Goal: Task Accomplishment & Management: Complete application form

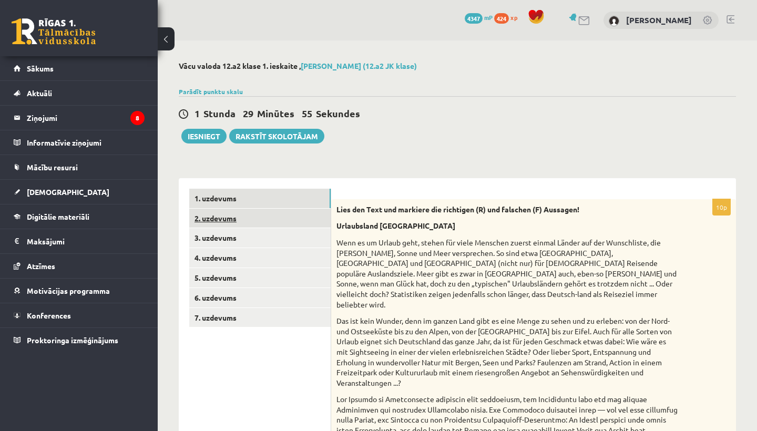
click at [310, 212] on link "2. uzdevums" at bounding box center [259, 218] width 141 height 19
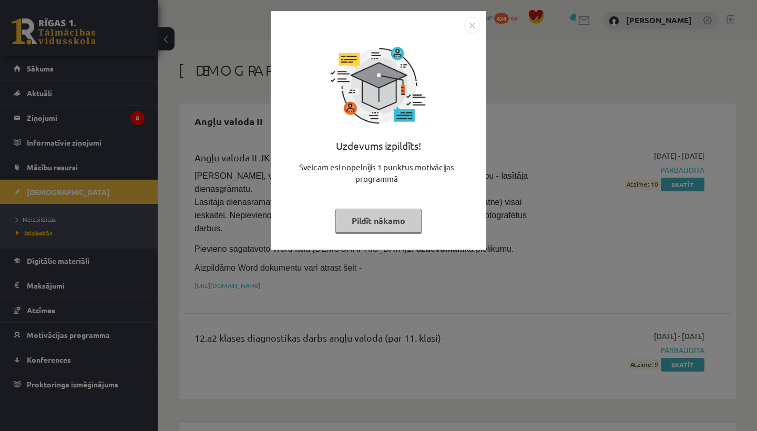
click at [366, 222] on button "Pildīt nākamo" at bounding box center [378, 221] width 86 height 24
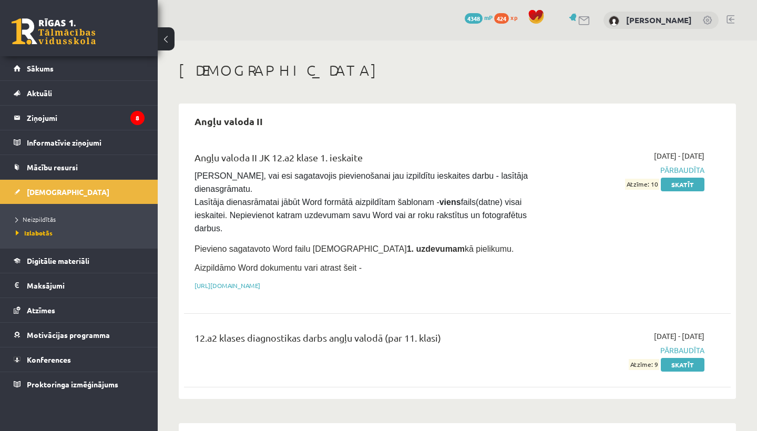
drag, startPoint x: 708, startPoint y: 156, endPoint x: 623, endPoint y: 157, distance: 84.6
click at [623, 157] on div "2025-09-01 - 2025-09-30 Pārbaudīta Atzīme: 10 Skatīt" at bounding box center [624, 223] width 175 height 146
copy span "2025-09-01 - 2025-09-30"
click at [623, 214] on div "2025-09-01 - 2025-09-30 Pārbaudīta Atzīme: 10 Skatīt" at bounding box center [624, 223] width 175 height 146
click at [96, 124] on legend "Ziņojumi 8" at bounding box center [86, 118] width 118 height 24
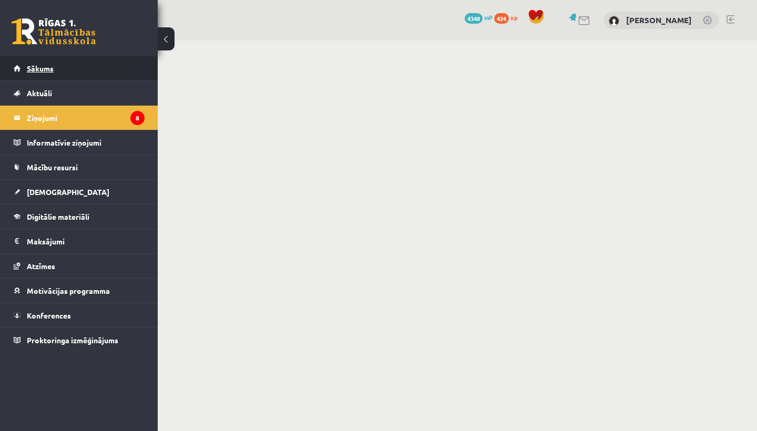
click at [94, 68] on link "Sākums" at bounding box center [79, 68] width 131 height 24
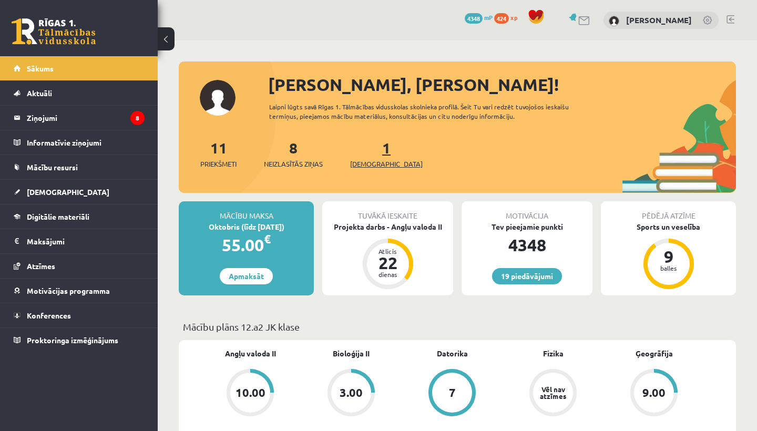
click at [366, 152] on link "1 Ieskaites" at bounding box center [386, 153] width 73 height 31
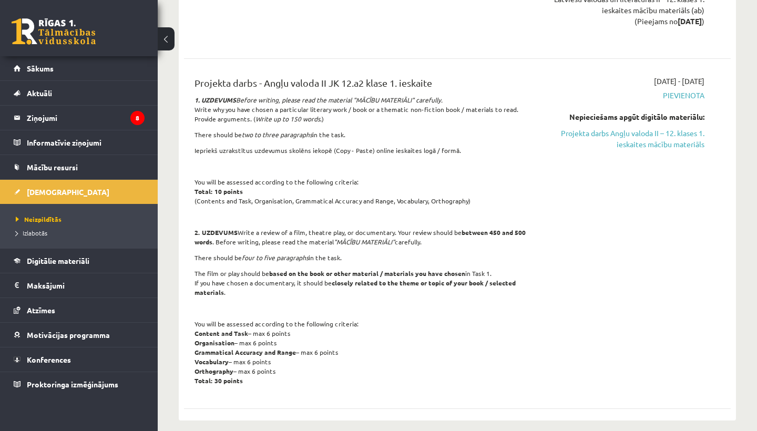
scroll to position [748, 0]
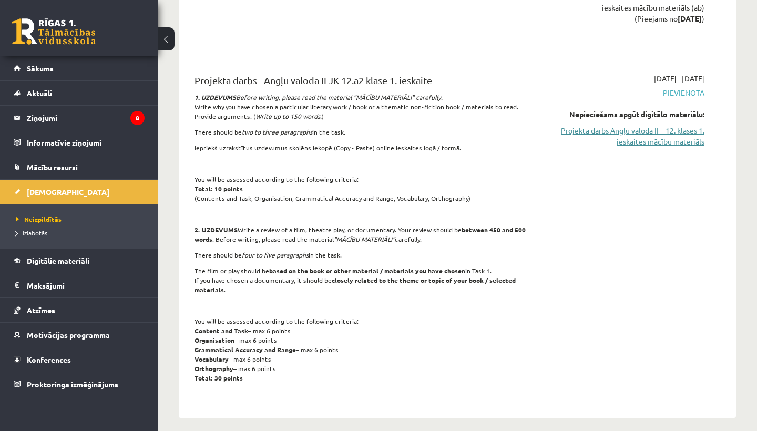
click at [638, 138] on link "Projekta darbs Angļu valoda II – 12. klases 1. ieskaites mācību materiāls" at bounding box center [624, 136] width 159 height 22
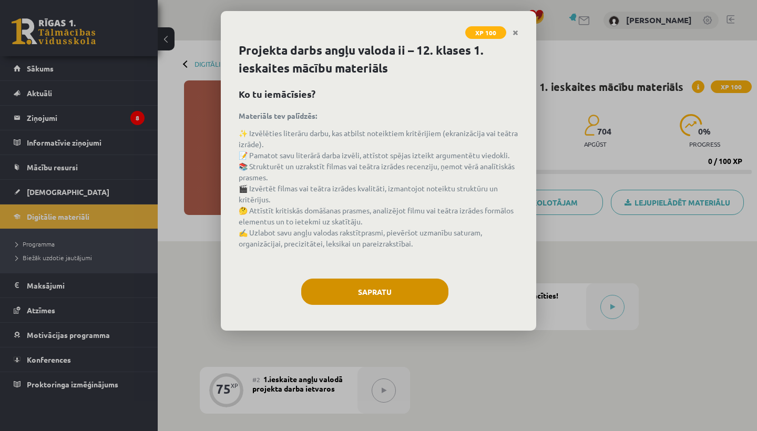
click at [408, 284] on button "Sapratu" at bounding box center [374, 292] width 147 height 26
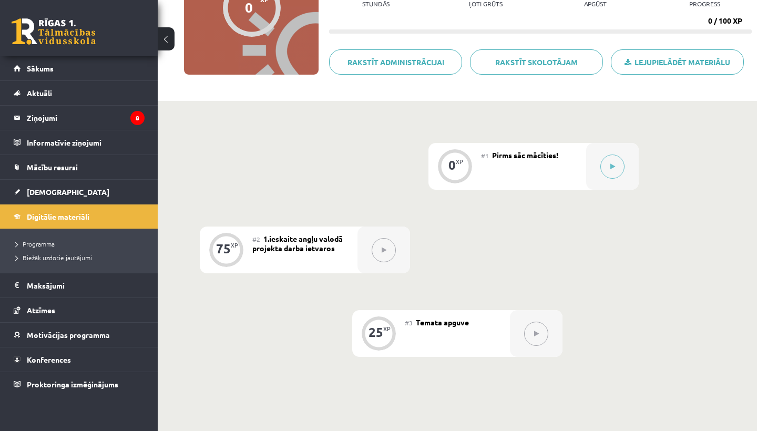
scroll to position [142, 0]
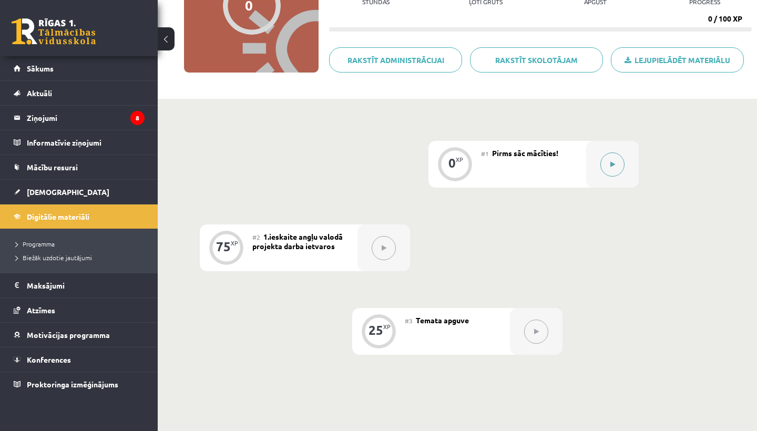
click at [615, 165] on button at bounding box center [612, 164] width 24 height 24
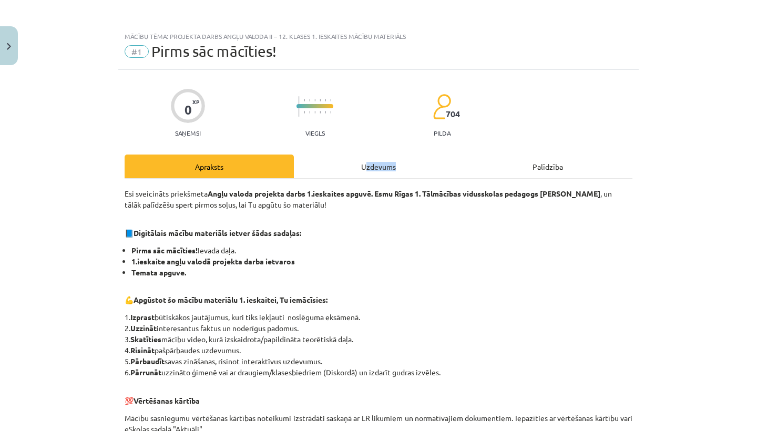
click at [367, 171] on div "Uzdevums" at bounding box center [378, 167] width 169 height 24
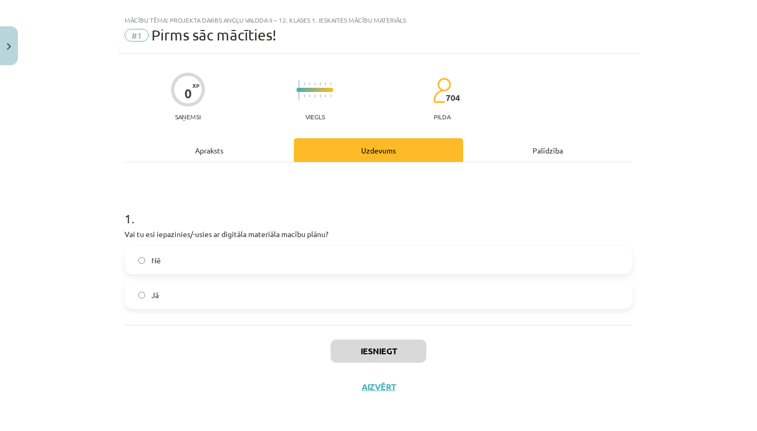
click at [299, 300] on label "Jā" at bounding box center [379, 295] width 506 height 26
click at [361, 355] on button "Iesniegt" at bounding box center [379, 351] width 96 height 23
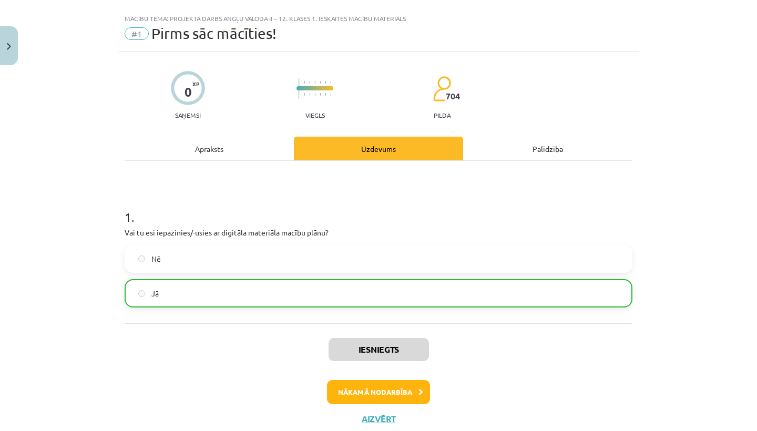
click at [356, 394] on button "Nākamā nodarbība" at bounding box center [378, 392] width 103 height 24
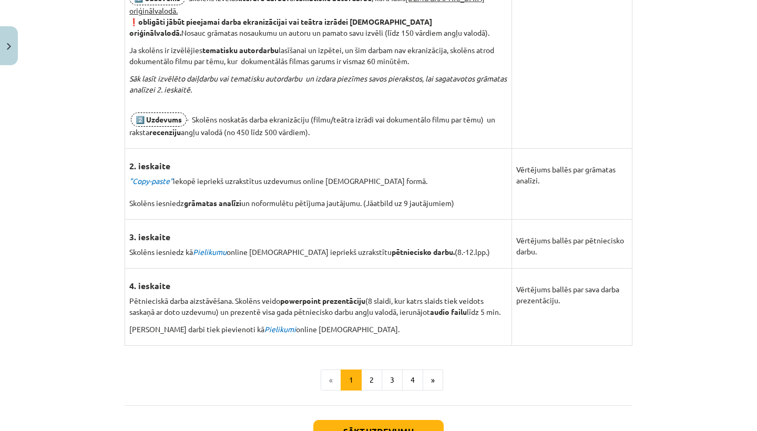
scroll to position [685, 0]
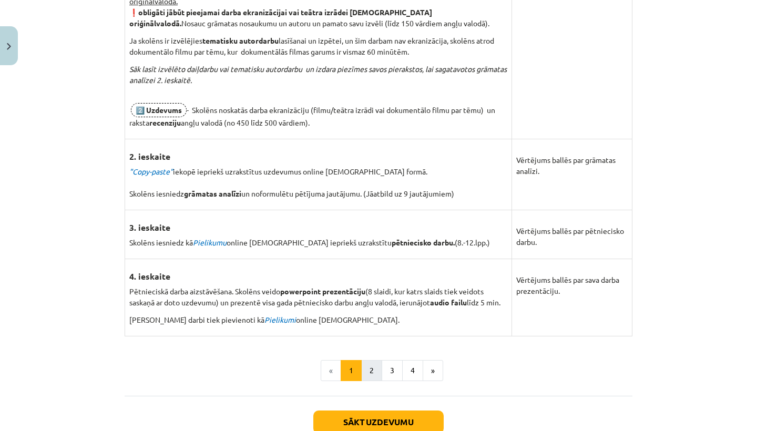
click at [367, 360] on button "2" at bounding box center [371, 370] width 21 height 21
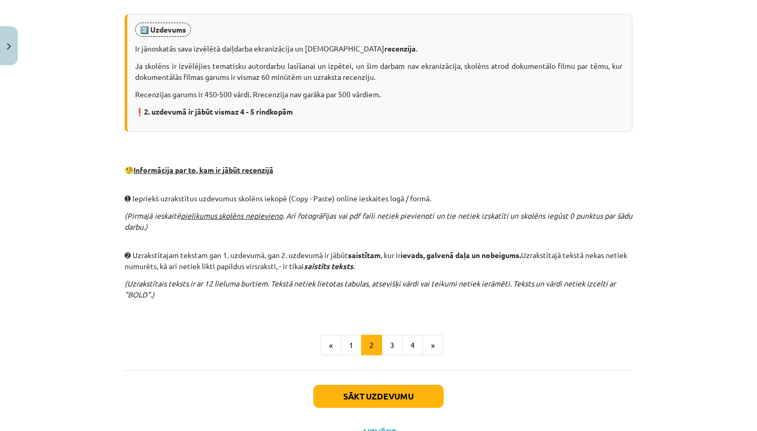
scroll to position [573, 0]
click at [393, 351] on button "3" at bounding box center [392, 344] width 21 height 21
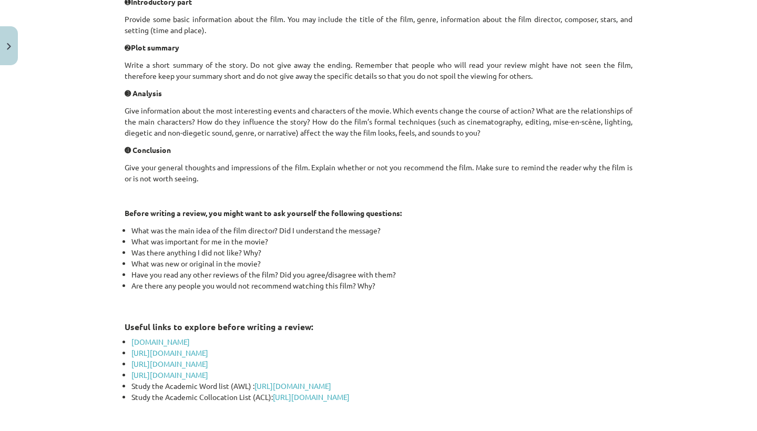
scroll to position [353, 0]
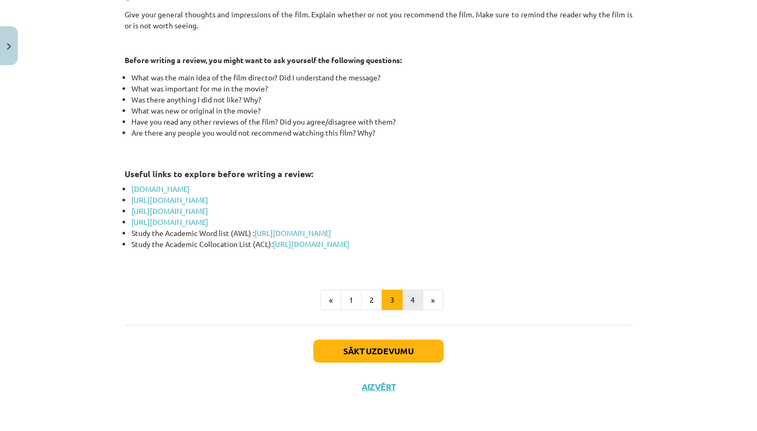
click at [415, 300] on button "4" at bounding box center [412, 300] width 21 height 21
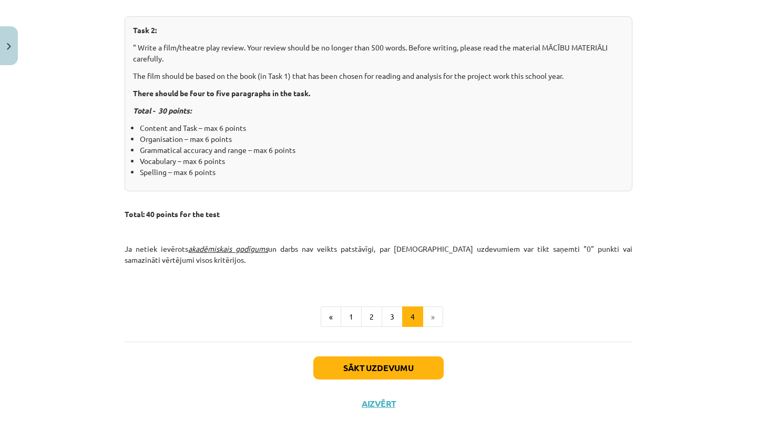
scroll to position [436, 0]
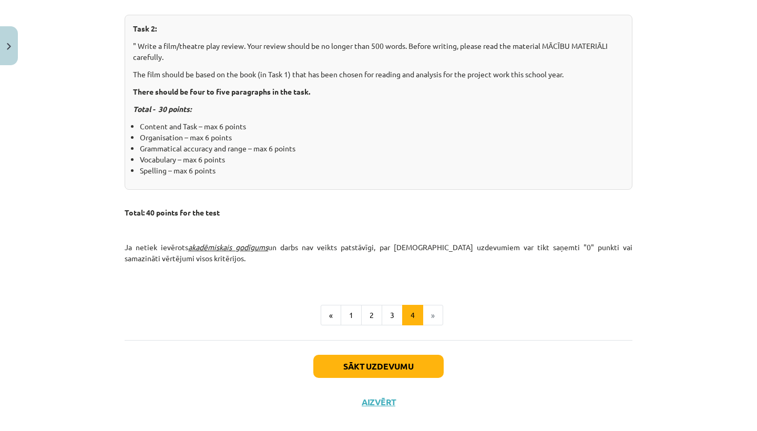
click at [411, 360] on button "Sākt uzdevumu" at bounding box center [378, 366] width 130 height 23
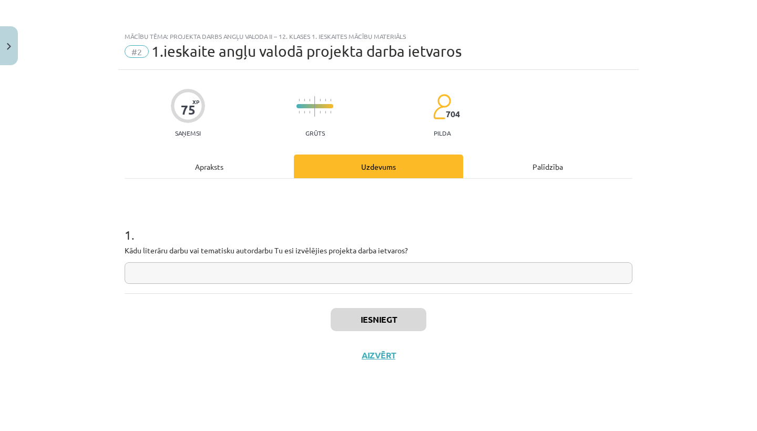
scroll to position [0, 0]
click at [220, 168] on div "Apraksts" at bounding box center [209, 167] width 169 height 24
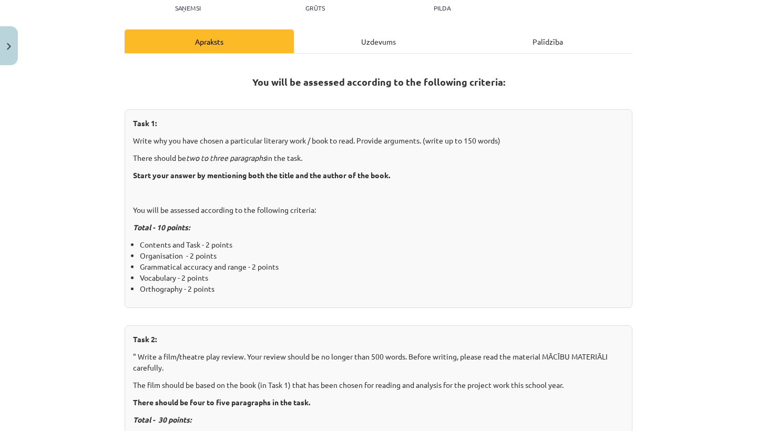
scroll to position [117, 0]
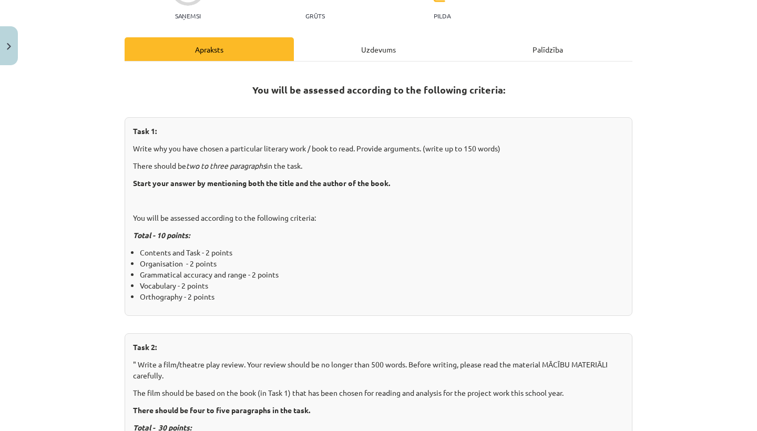
click at [381, 57] on div "Uzdevums" at bounding box center [378, 49] width 169 height 24
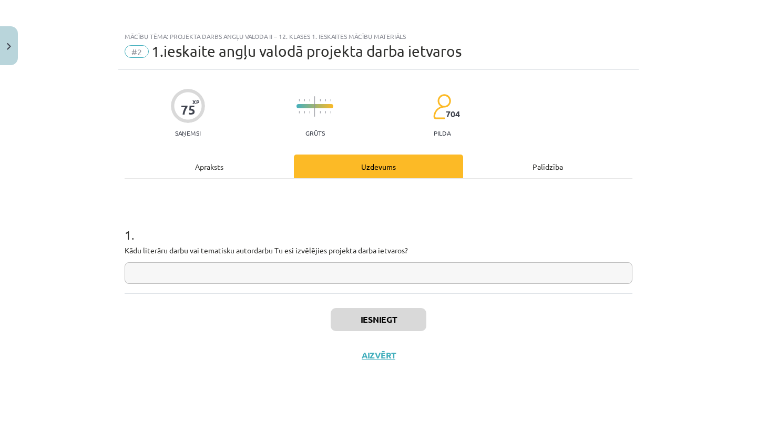
scroll to position [0, 0]
click at [306, 280] on input "text" at bounding box center [379, 273] width 508 height 22
click at [155, 274] on input "**********" at bounding box center [379, 273] width 508 height 22
type input "**********"
click at [394, 323] on button "Iesniegt" at bounding box center [379, 319] width 96 height 23
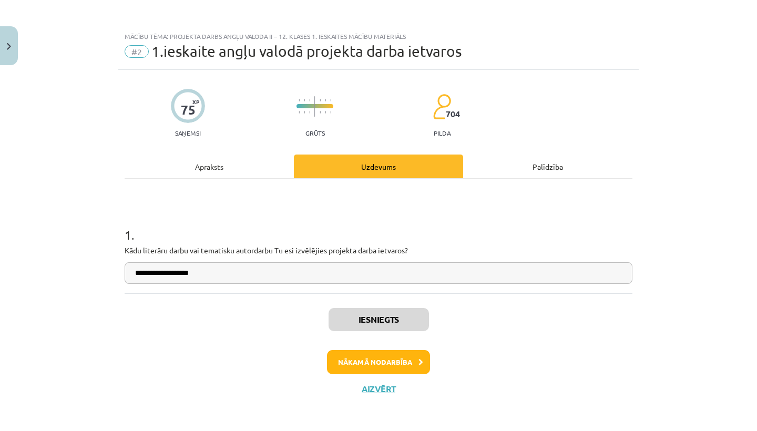
click at [385, 358] on button "Nākamā nodarbība" at bounding box center [378, 362] width 103 height 24
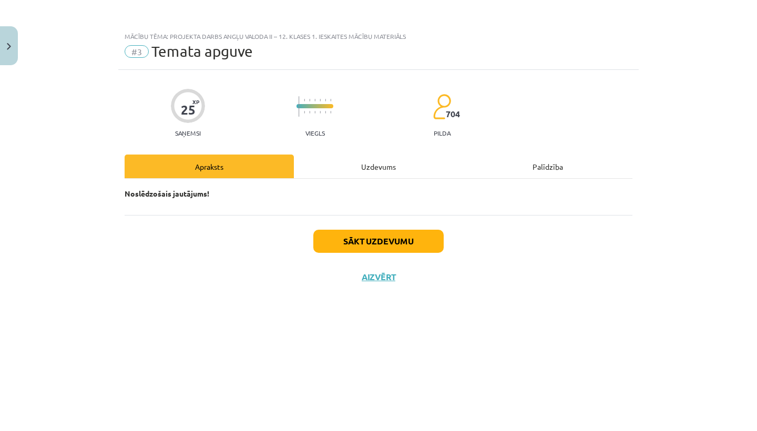
click at [385, 253] on div "Sākt uzdevumu Aizvērt" at bounding box center [379, 252] width 508 height 74
click at [385, 245] on button "Sākt uzdevumu" at bounding box center [378, 241] width 130 height 23
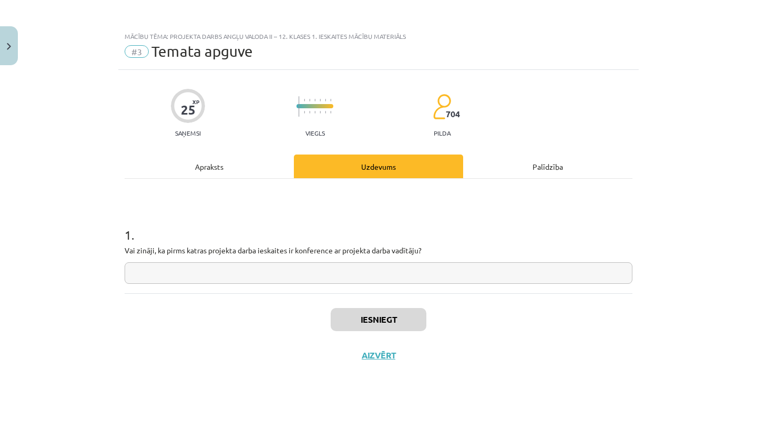
click at [378, 278] on input "text" at bounding box center [379, 273] width 508 height 22
type input "***"
click at [377, 320] on button "Iesniegt" at bounding box center [379, 319] width 96 height 23
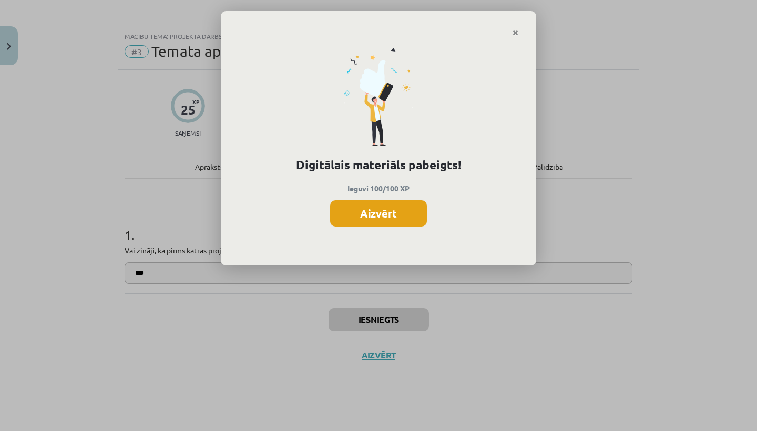
click at [382, 209] on button "Aizvērt" at bounding box center [378, 213] width 97 height 26
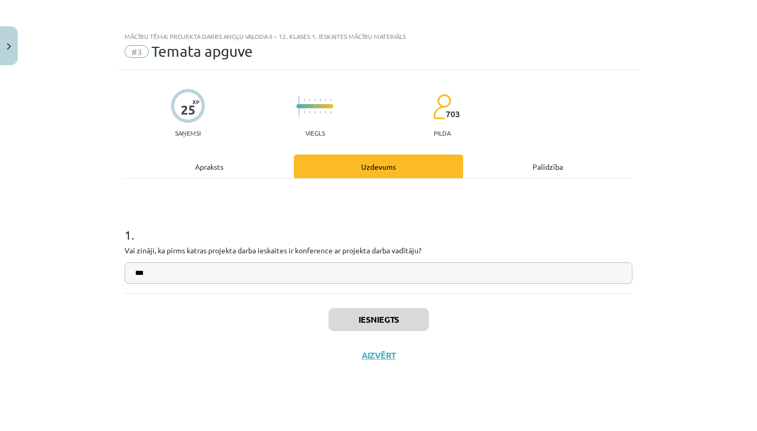
click at [375, 348] on div "Iesniegts Aizvērt" at bounding box center [379, 330] width 508 height 74
click at [375, 358] on button "Aizvērt" at bounding box center [378, 355] width 40 height 11
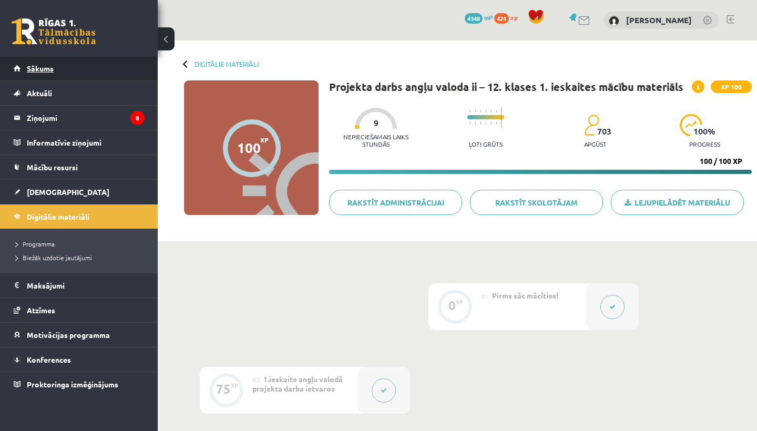
click at [94, 66] on link "Sākums" at bounding box center [79, 68] width 131 height 24
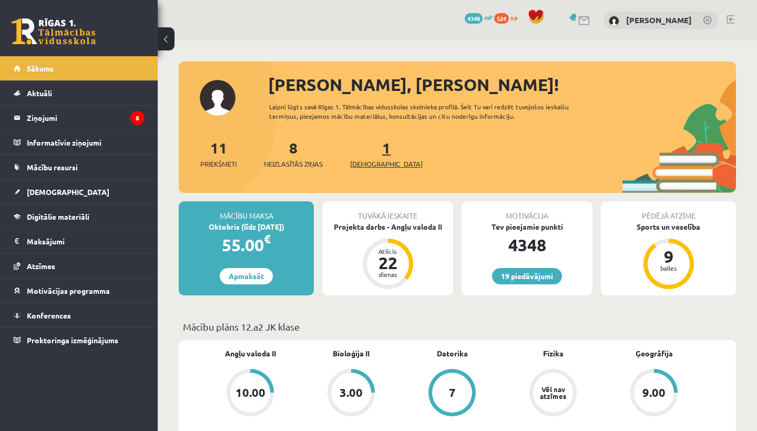
click at [367, 150] on link "1 Ieskaites" at bounding box center [386, 153] width 73 height 31
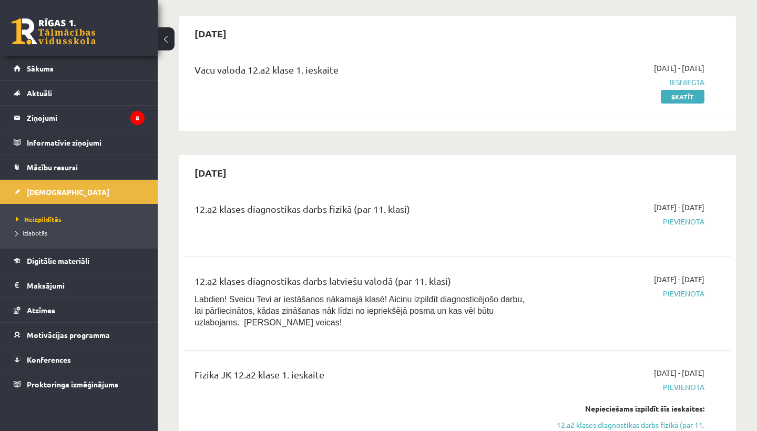
scroll to position [123, 0]
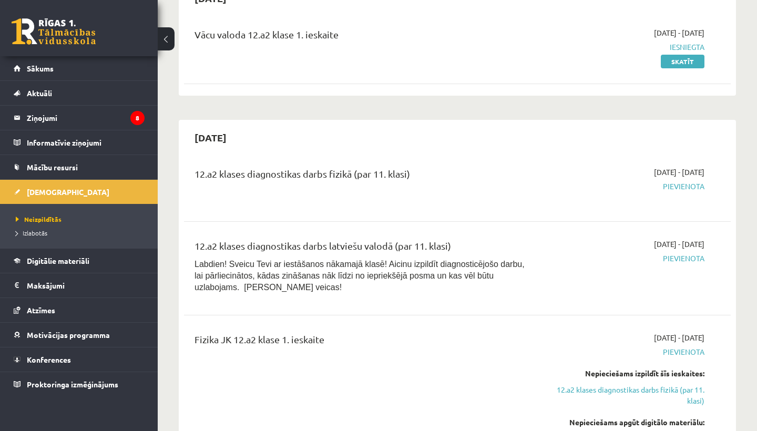
click at [674, 182] on span "Pievienota" at bounding box center [624, 186] width 159 height 11
click at [681, 262] on span "Pievienota" at bounding box center [624, 258] width 159 height 11
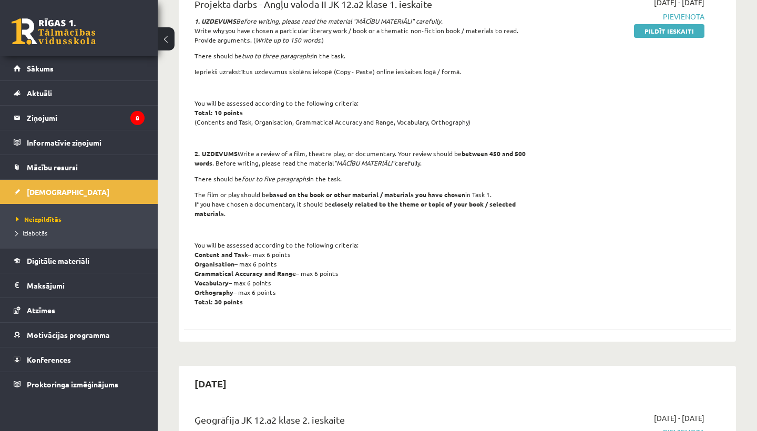
scroll to position [826, 0]
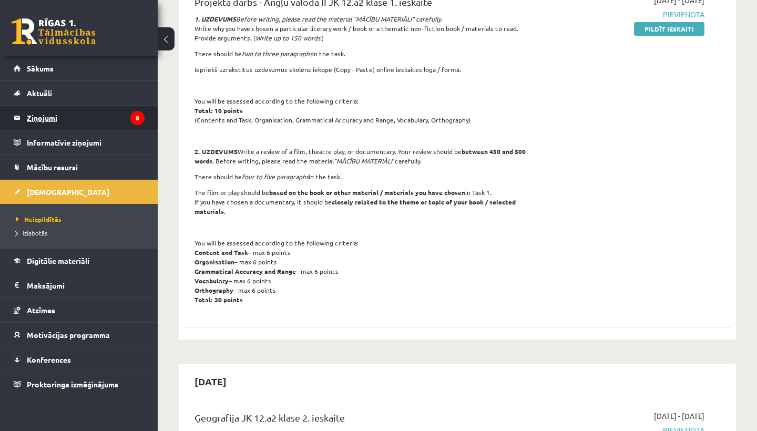
click at [101, 113] on legend "Ziņojumi 8" at bounding box center [86, 118] width 118 height 24
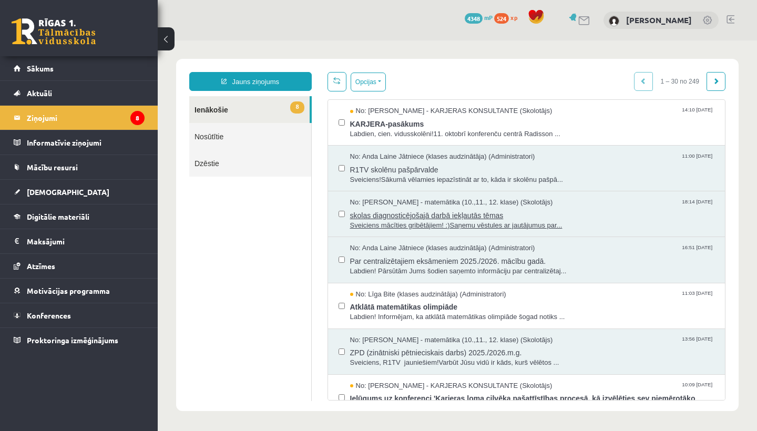
click at [466, 221] on span "Sveiciens mācīties gribētājiem! :)Saņemu vēstules ar jautājumus par..." at bounding box center [532, 226] width 365 height 10
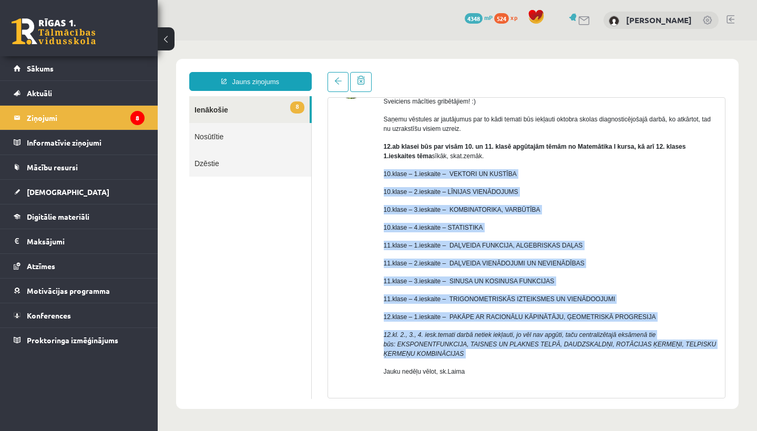
drag, startPoint x: 383, startPoint y: 173, endPoint x: 639, endPoint y: 362, distance: 318.3
click at [639, 362] on div "Sveiciens mācīties gribētājiem! :) Saņemu vēstules ar jautājumus par to kādi te…" at bounding box center [551, 240] width 334 height 307
copy div "10.klase – 1.ieskaite – VEKTORI UN KUSTĪBA 10.klase – 2.ieskaite – LĪNIJAS VIEN…"
